Goal: Information Seeking & Learning: Learn about a topic

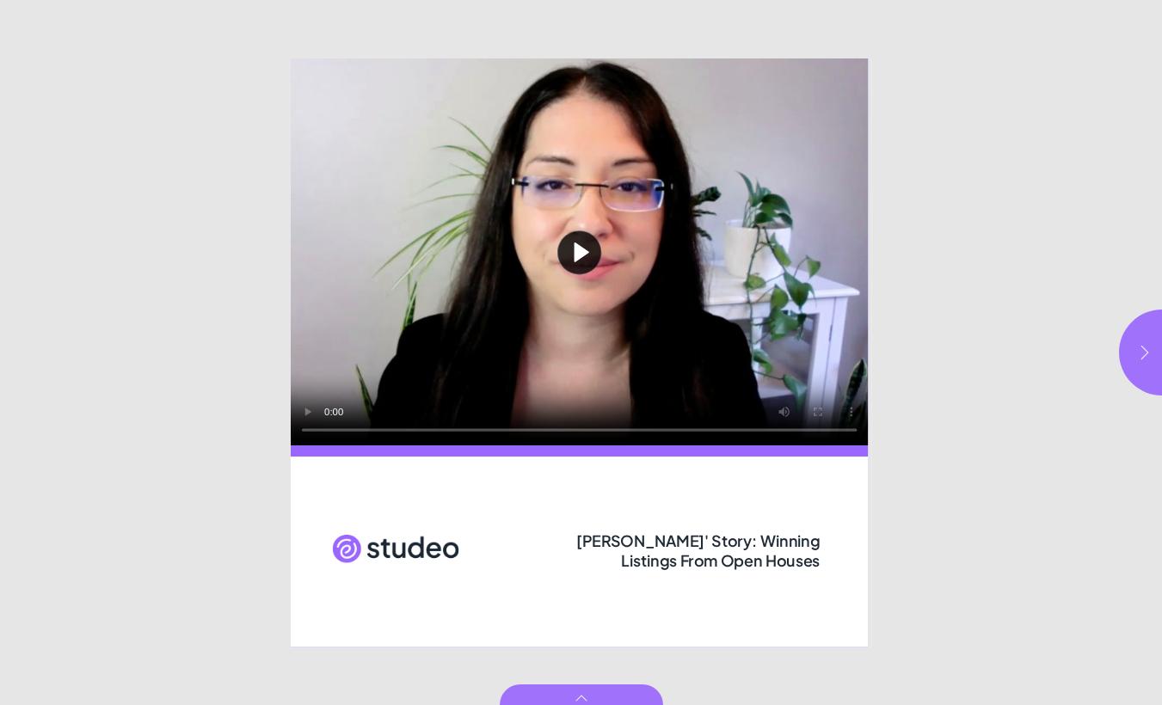
click at [1149, 369] on button "button" at bounding box center [1162, 353] width 86 height 86
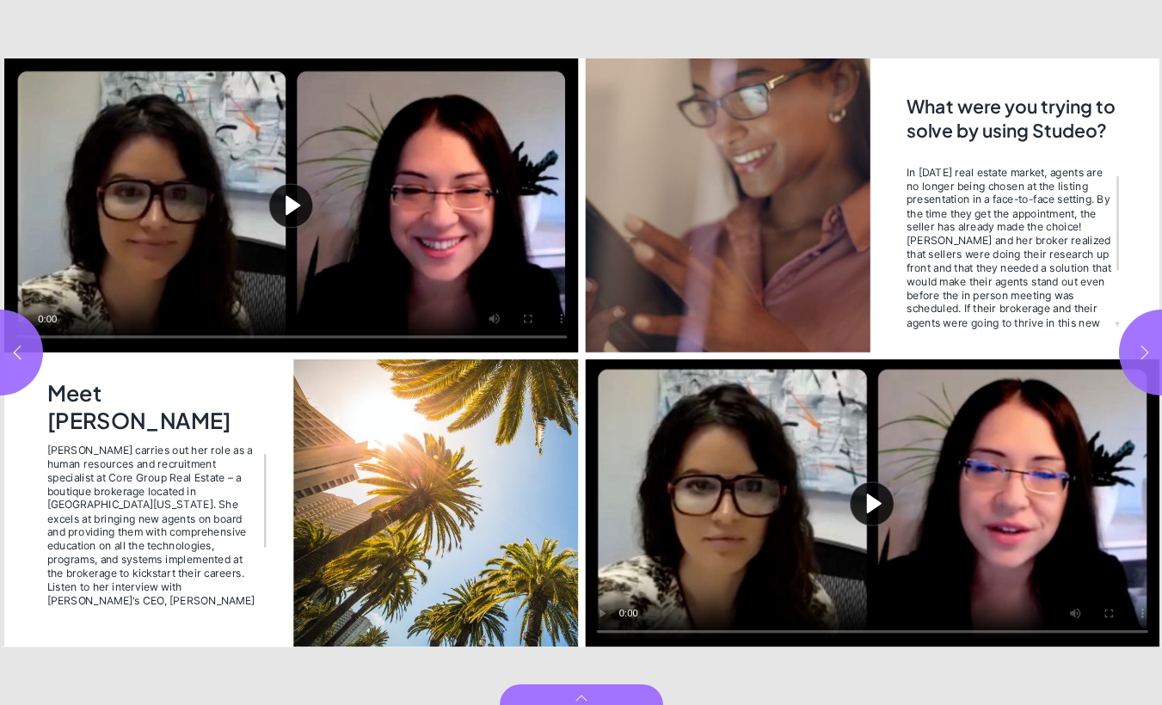
click at [1149, 369] on button "button" at bounding box center [1162, 353] width 86 height 86
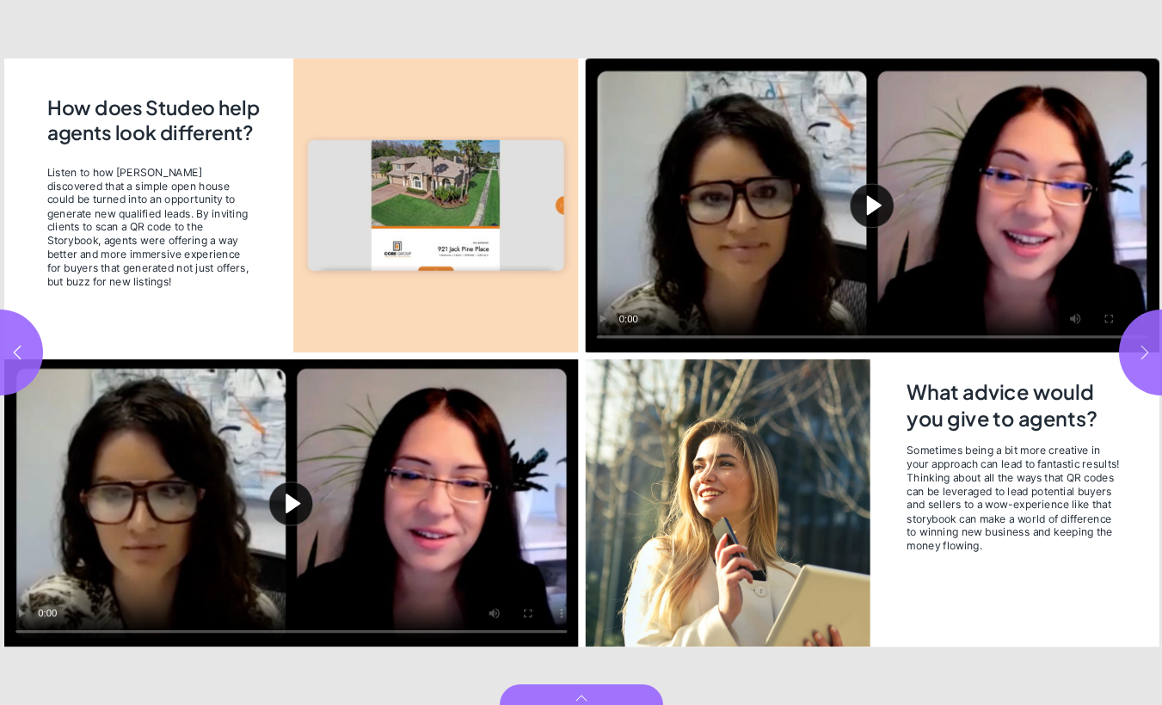
click at [1149, 369] on button "button" at bounding box center [1162, 353] width 86 height 86
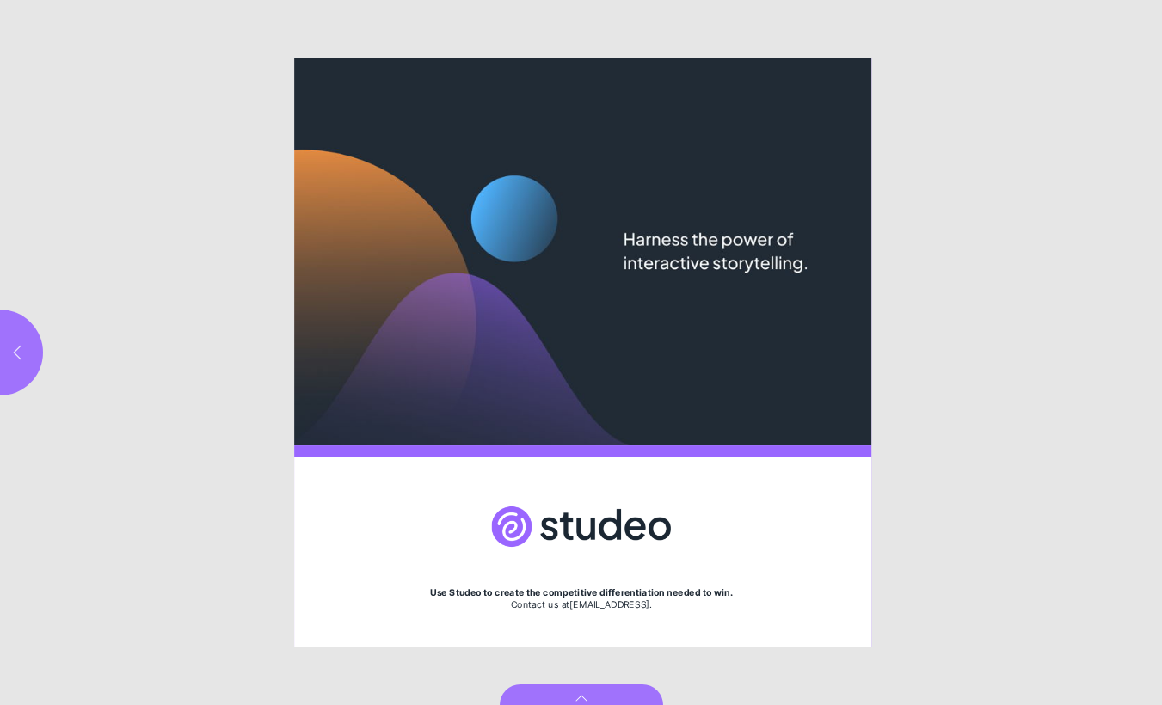
click at [36, 354] on button "button" at bounding box center [0, 353] width 86 height 86
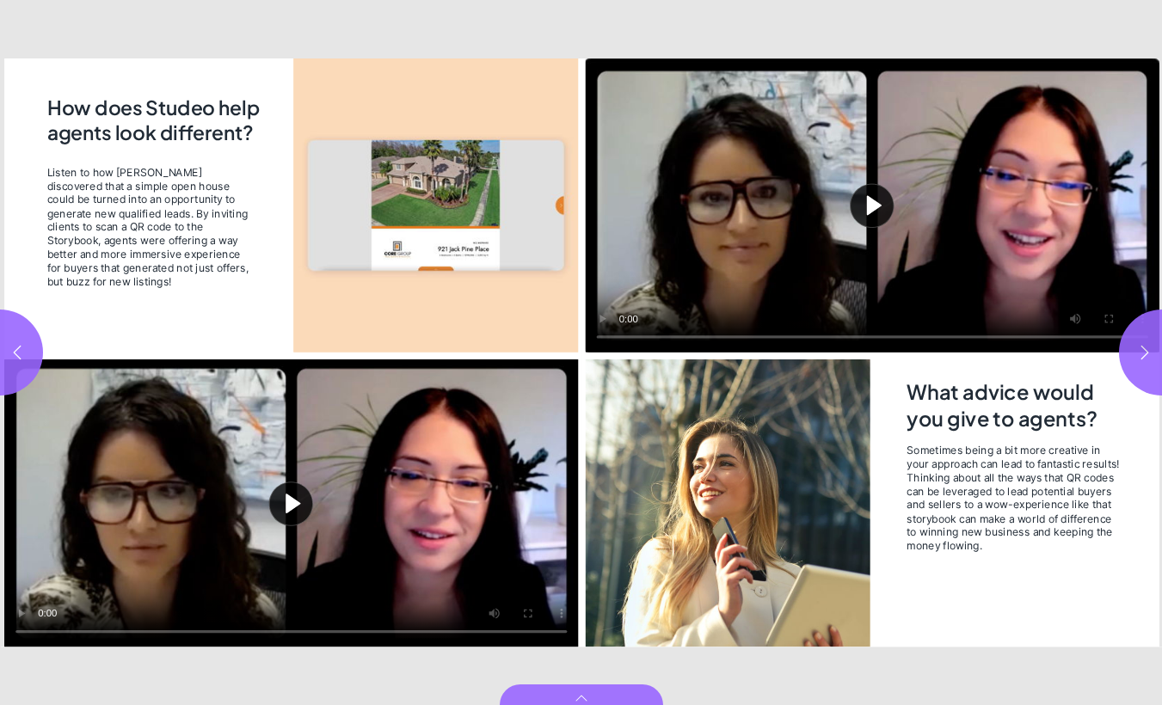
click at [887, 215] on button "Play video" at bounding box center [872, 206] width 574 height 294
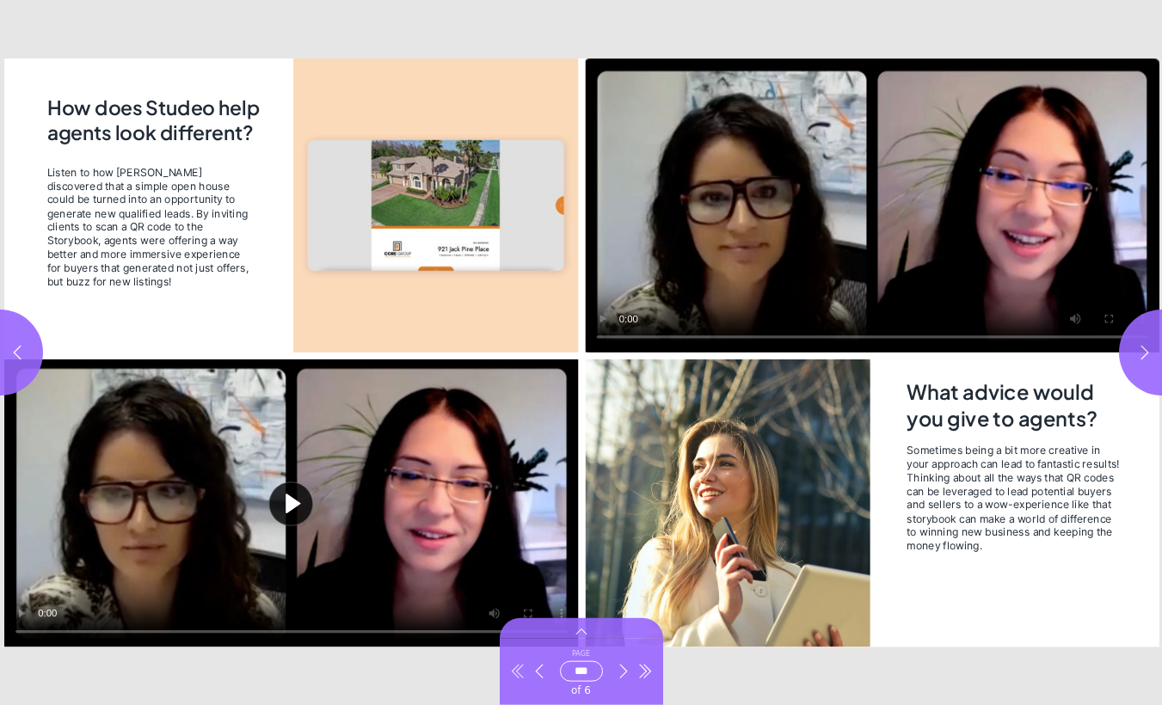
click at [514, 688] on button "Go to first page" at bounding box center [518, 672] width 21 height 49
type input "*"
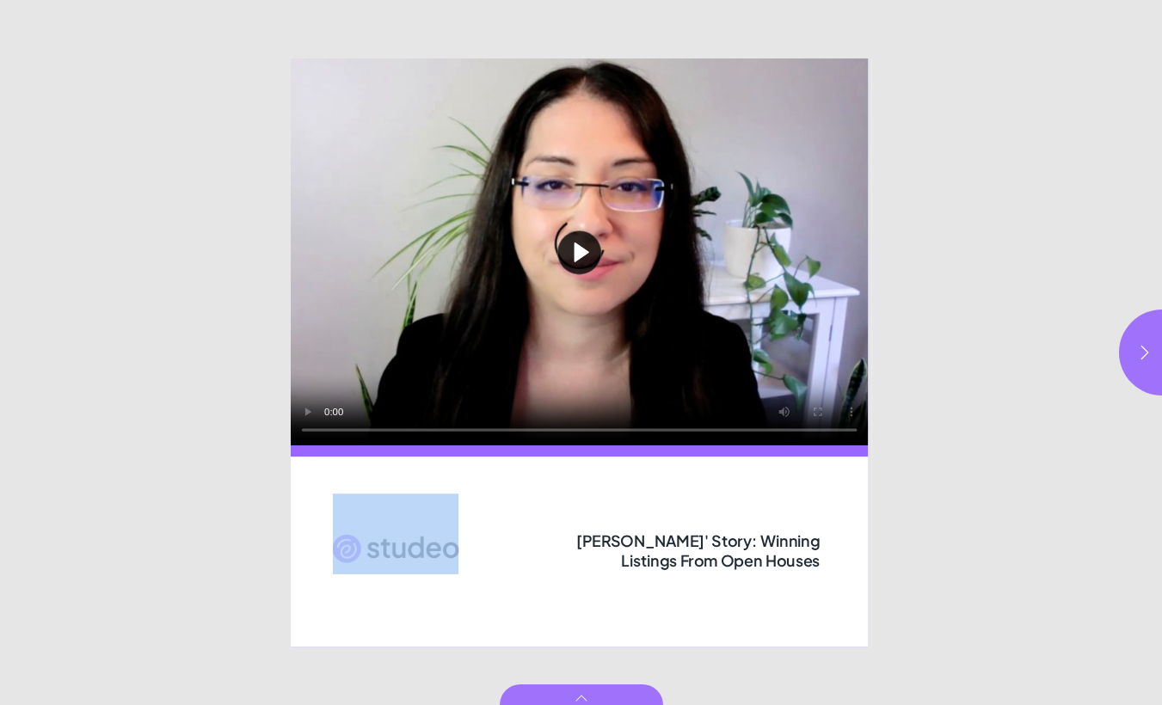
drag, startPoint x: 527, startPoint y: 545, endPoint x: 819, endPoint y: 571, distance: 293.7
click at [822, 571] on div "Play video Jess' Story: Winning Listings From Open Houses" at bounding box center [581, 353] width 581 height 588
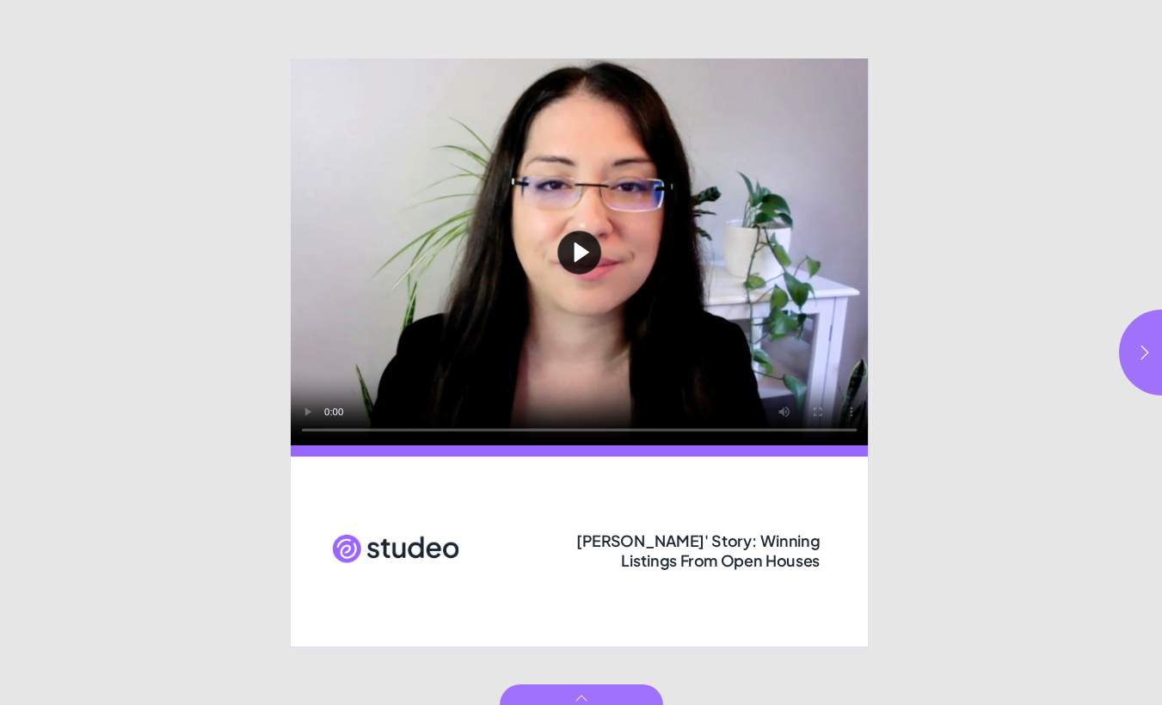
drag, startPoint x: 682, startPoint y: 508, endPoint x: 616, endPoint y: 559, distance: 84.0
click at [674, 517] on div "Page 1" at bounding box center [579, 552] width 577 height 190
click at [576, 544] on span "[PERSON_NAME]' Story: Winning Listings From Open Houses" at bounding box center [697, 551] width 243 height 40
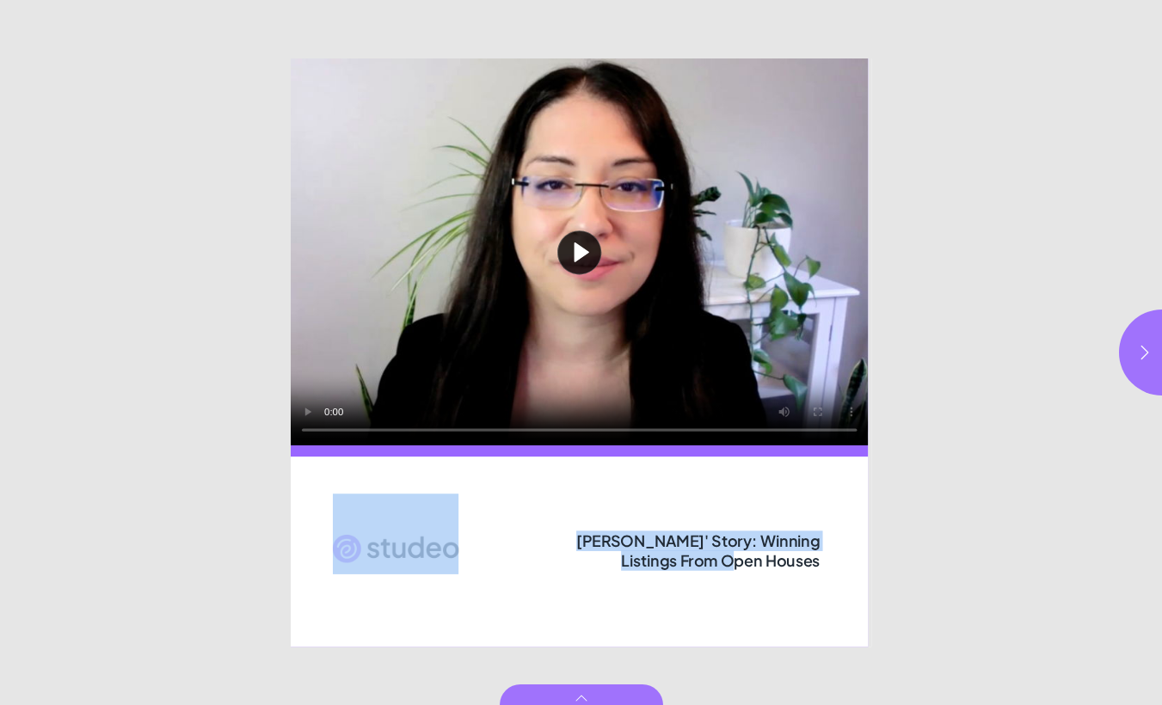
drag, startPoint x: 523, startPoint y: 544, endPoint x: 810, endPoint y: 567, distance: 287.4
click at [810, 567] on div "Play video Jess' Story: Winning Listings From Open Houses" at bounding box center [581, 353] width 581 height 588
drag, startPoint x: 810, startPoint y: 567, endPoint x: 819, endPoint y: 568, distance: 9.5
click at [815, 569] on span "[PERSON_NAME]' Story: Winning Listings From Open Houses" at bounding box center [697, 551] width 243 height 40
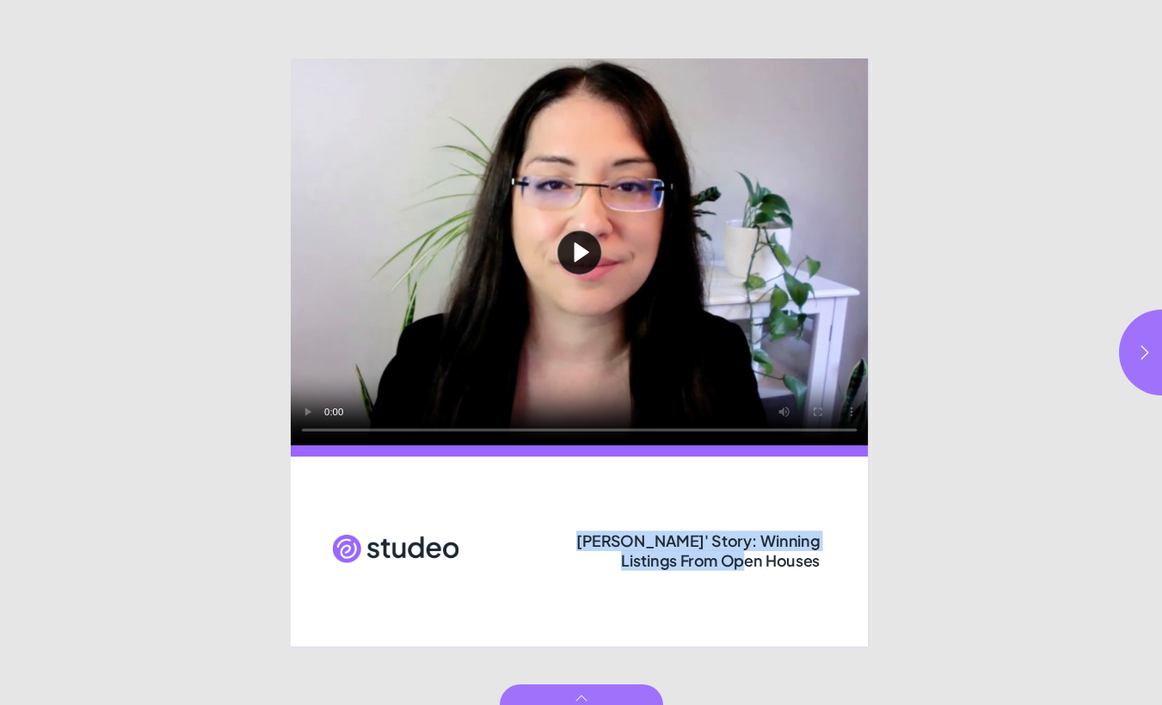
drag, startPoint x: 815, startPoint y: 566, endPoint x: 526, endPoint y: 545, distance: 289.9
click at [576, 545] on span "[PERSON_NAME]' Story: Winning Listings From Open Houses" at bounding box center [697, 551] width 243 height 40
copy span "[PERSON_NAME]' Story: Winning Listings From Open Houses"
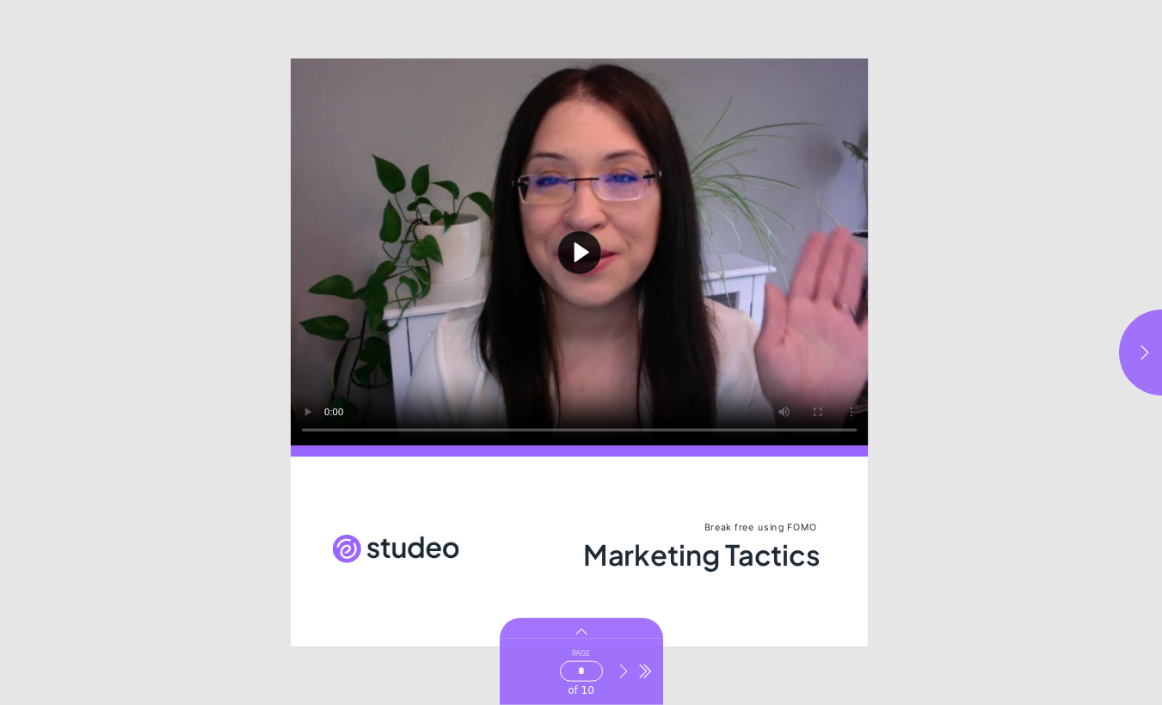
click at [618, 678] on icon "Go to next page" at bounding box center [623, 671] width 17 height 17
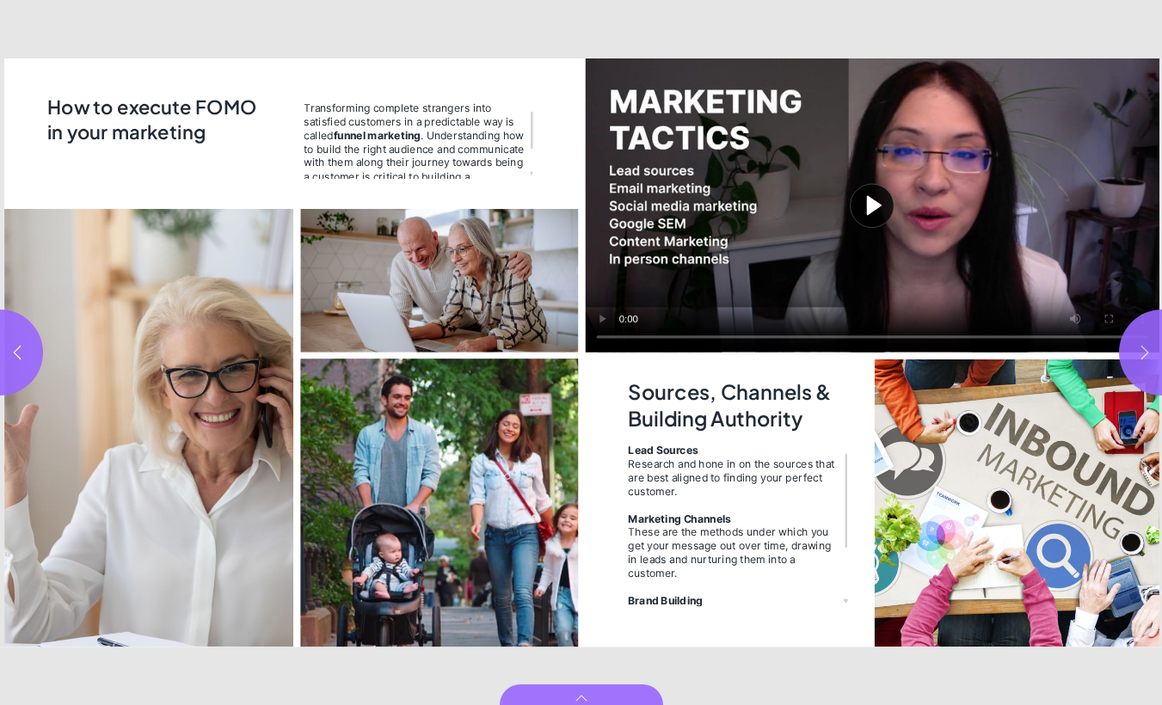
click at [1149, 362] on button "button" at bounding box center [1162, 353] width 86 height 86
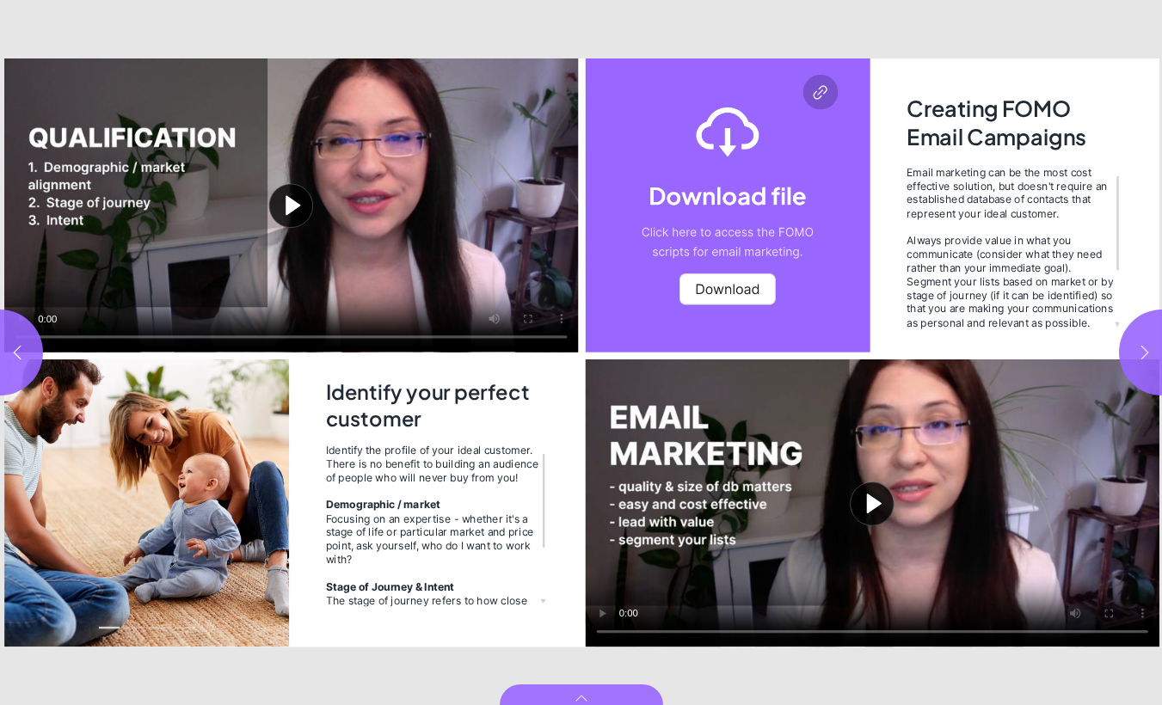
click at [1149, 362] on button "button" at bounding box center [1162, 353] width 86 height 86
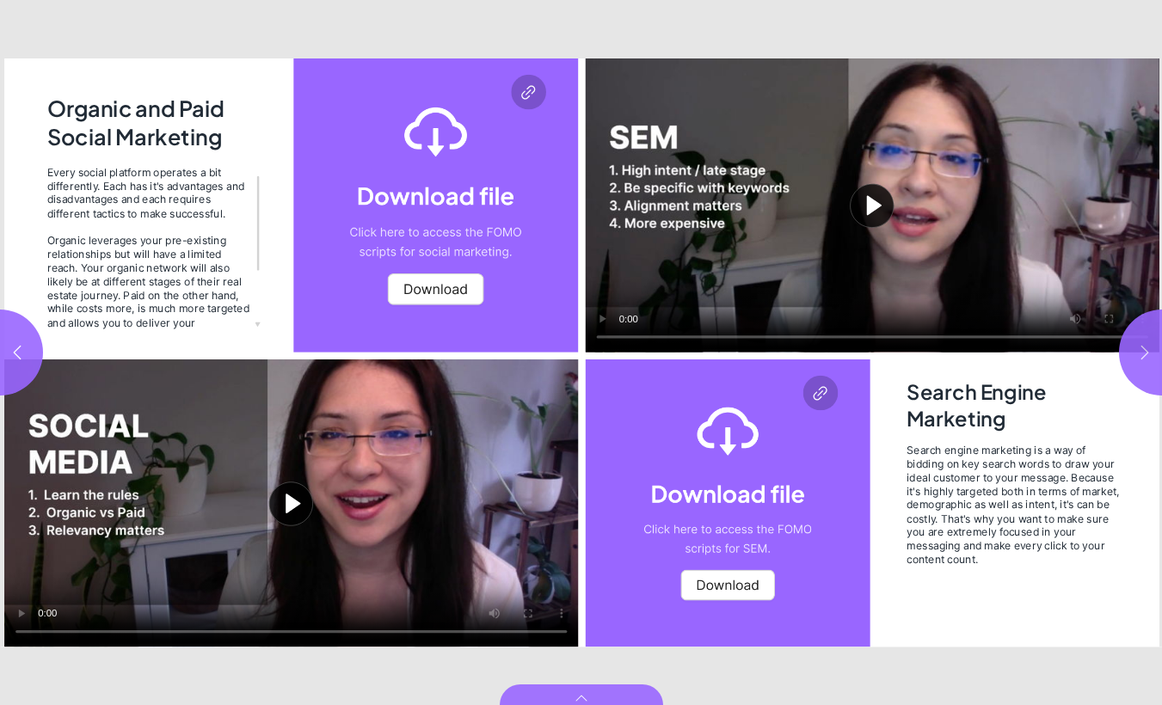
click at [1149, 362] on button "button" at bounding box center [1162, 353] width 86 height 86
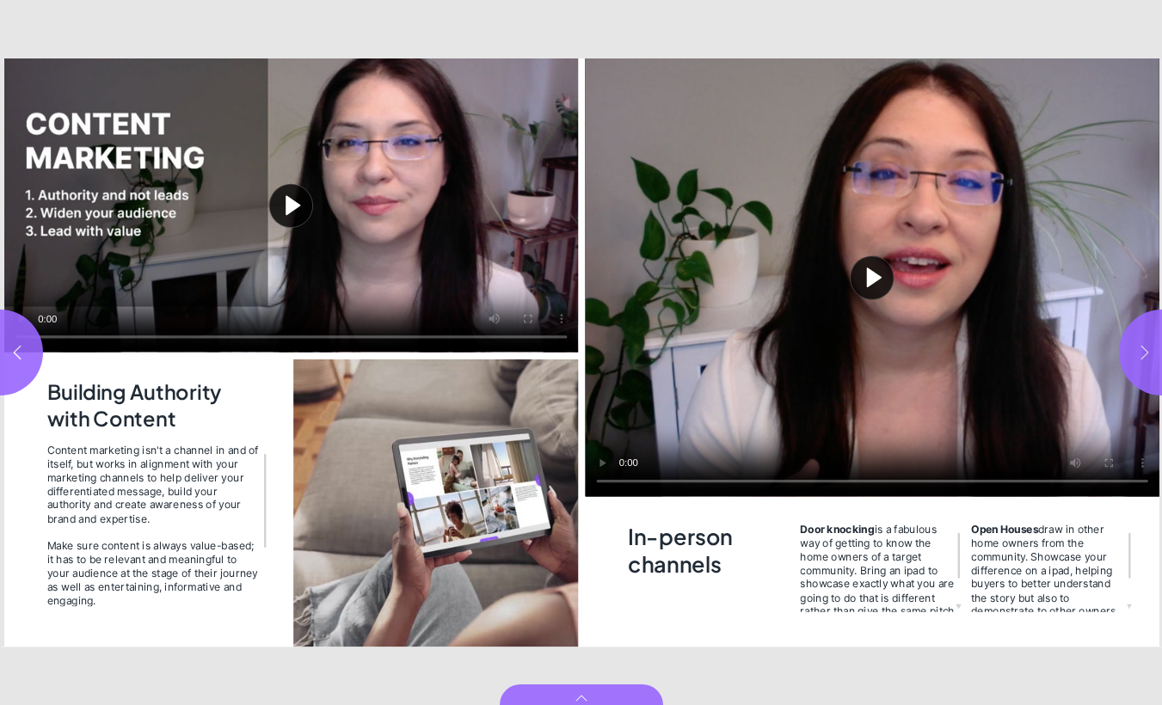
click at [1147, 335] on button "button" at bounding box center [1162, 353] width 86 height 86
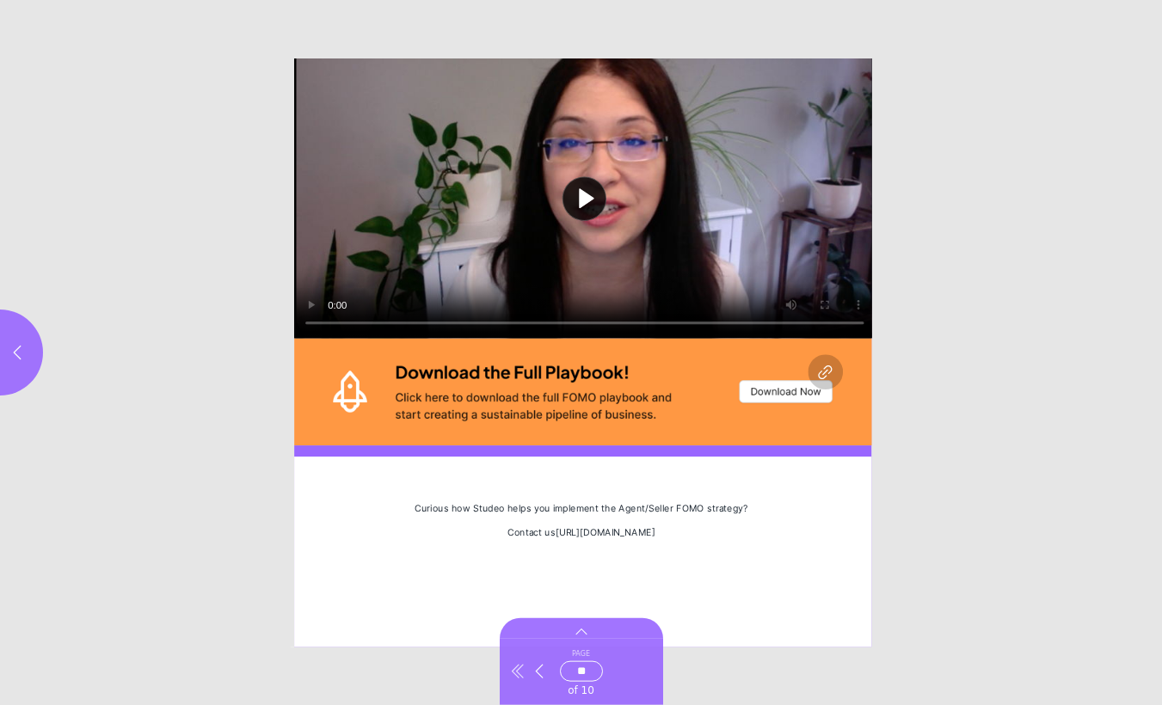
click at [512, 683] on button "Go to first page" at bounding box center [518, 672] width 21 height 49
type input "*"
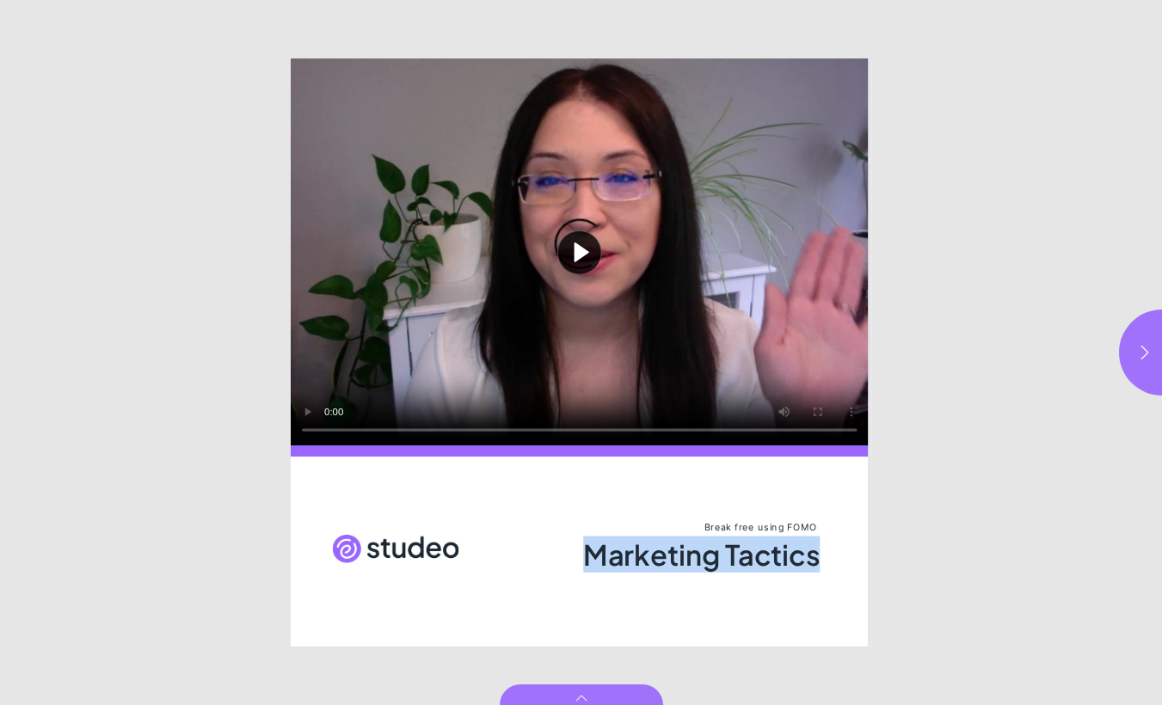
drag, startPoint x: 576, startPoint y: 552, endPoint x: 818, endPoint y: 551, distance: 242.6
click at [818, 551] on div "Marketing Tactics" at bounding box center [673, 557] width 294 height 40
copy span "Marketing Tactics"
